Goal: Navigation & Orientation: Find specific page/section

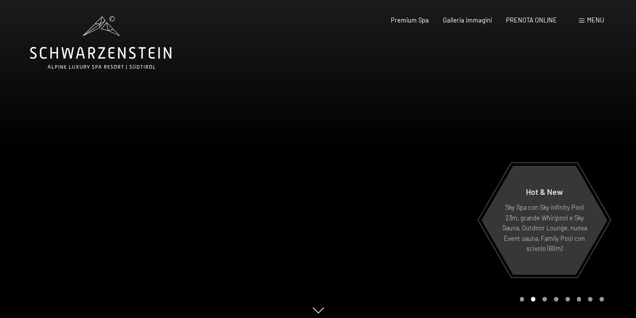
click at [615, 128] on div at bounding box center [477, 162] width 318 height 325
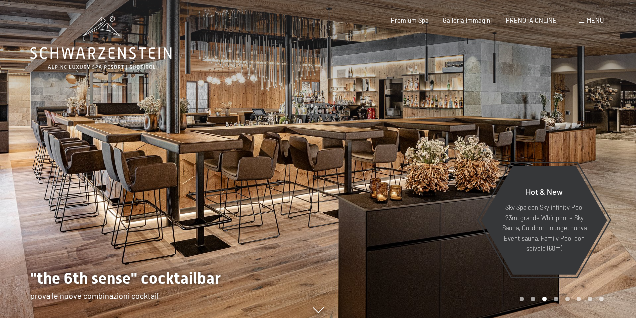
click at [615, 128] on div at bounding box center [477, 162] width 318 height 325
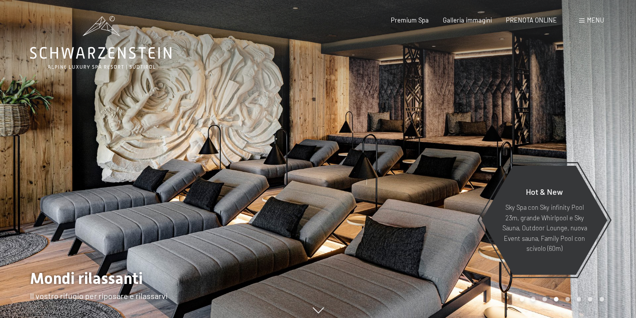
click at [615, 128] on div at bounding box center [477, 162] width 318 height 325
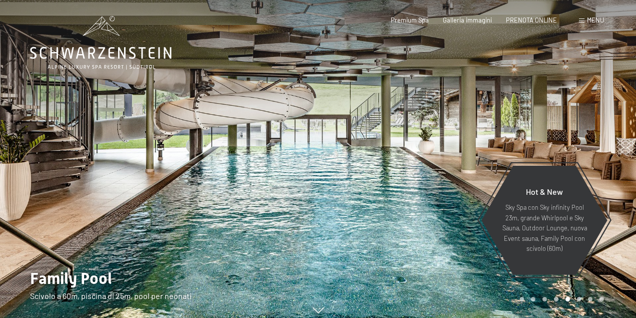
click at [615, 128] on div at bounding box center [477, 162] width 318 height 325
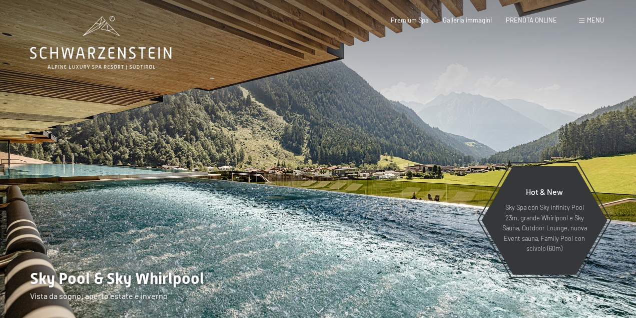
click at [581, 128] on div at bounding box center [477, 162] width 318 height 325
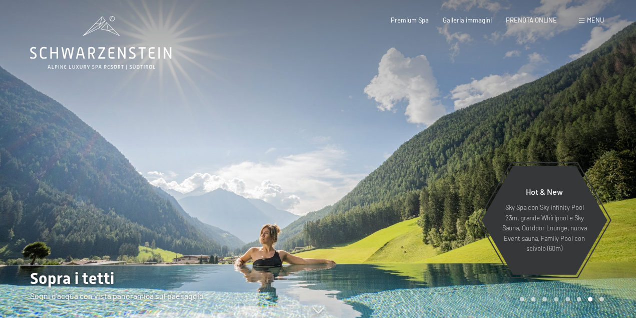
click at [581, 128] on div at bounding box center [477, 162] width 318 height 325
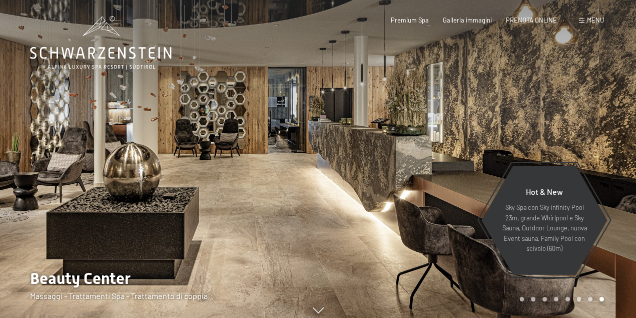
click at [581, 128] on div at bounding box center [477, 162] width 318 height 325
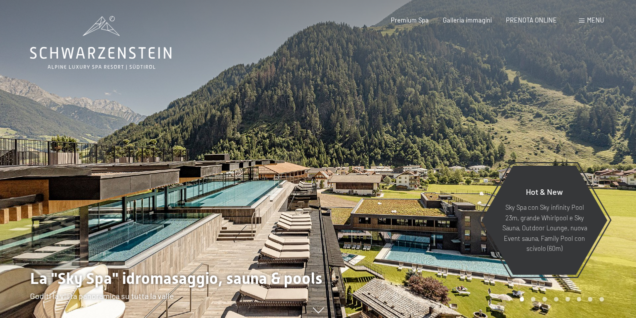
click at [581, 128] on div at bounding box center [477, 162] width 318 height 325
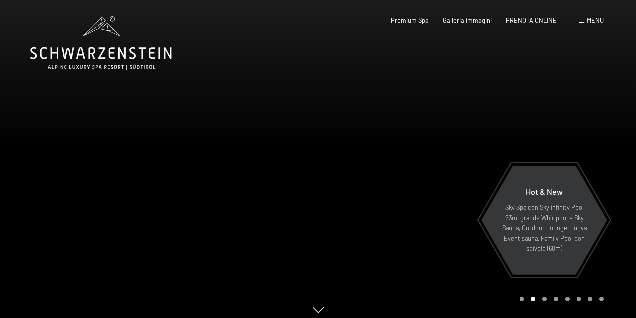
click at [581, 128] on div at bounding box center [477, 162] width 318 height 325
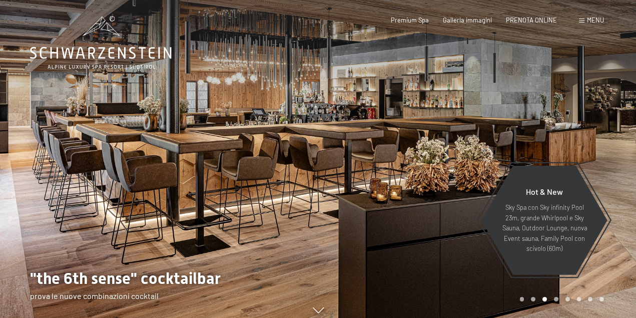
click at [581, 128] on div at bounding box center [477, 162] width 318 height 325
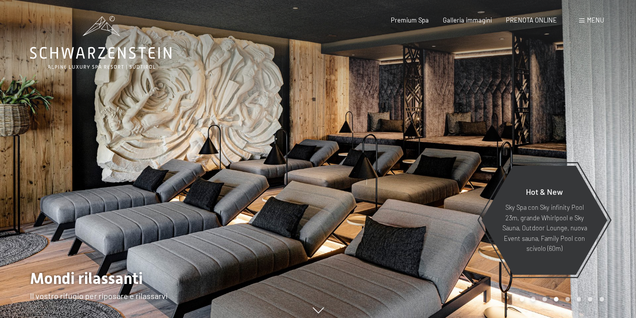
click at [581, 128] on div at bounding box center [477, 162] width 318 height 325
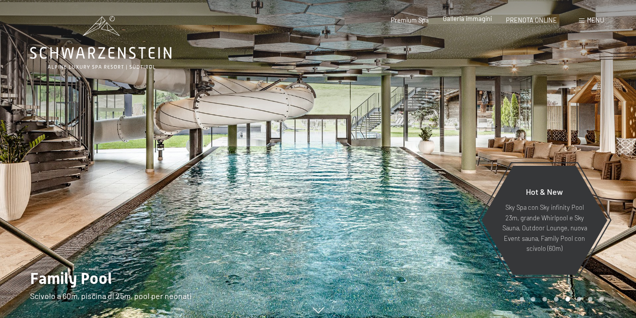
click at [479, 23] on div "Galleria immagini" at bounding box center [467, 19] width 49 height 9
click at [478, 20] on span "Galleria immagini" at bounding box center [467, 19] width 49 height 8
